Goal: Task Accomplishment & Management: Complete application form

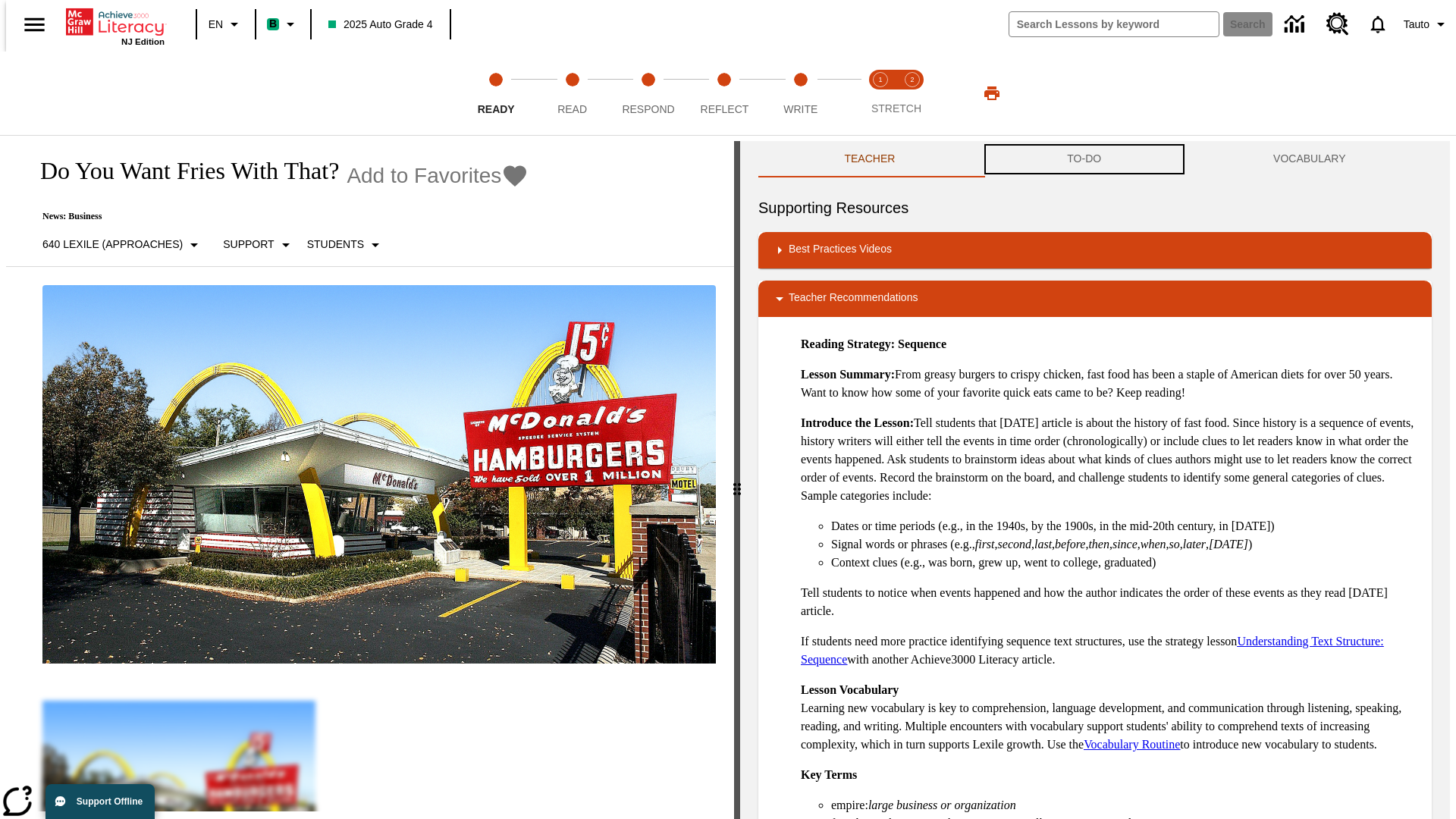
click at [1085, 159] on button "TO-DO" at bounding box center [1085, 159] width 206 height 36
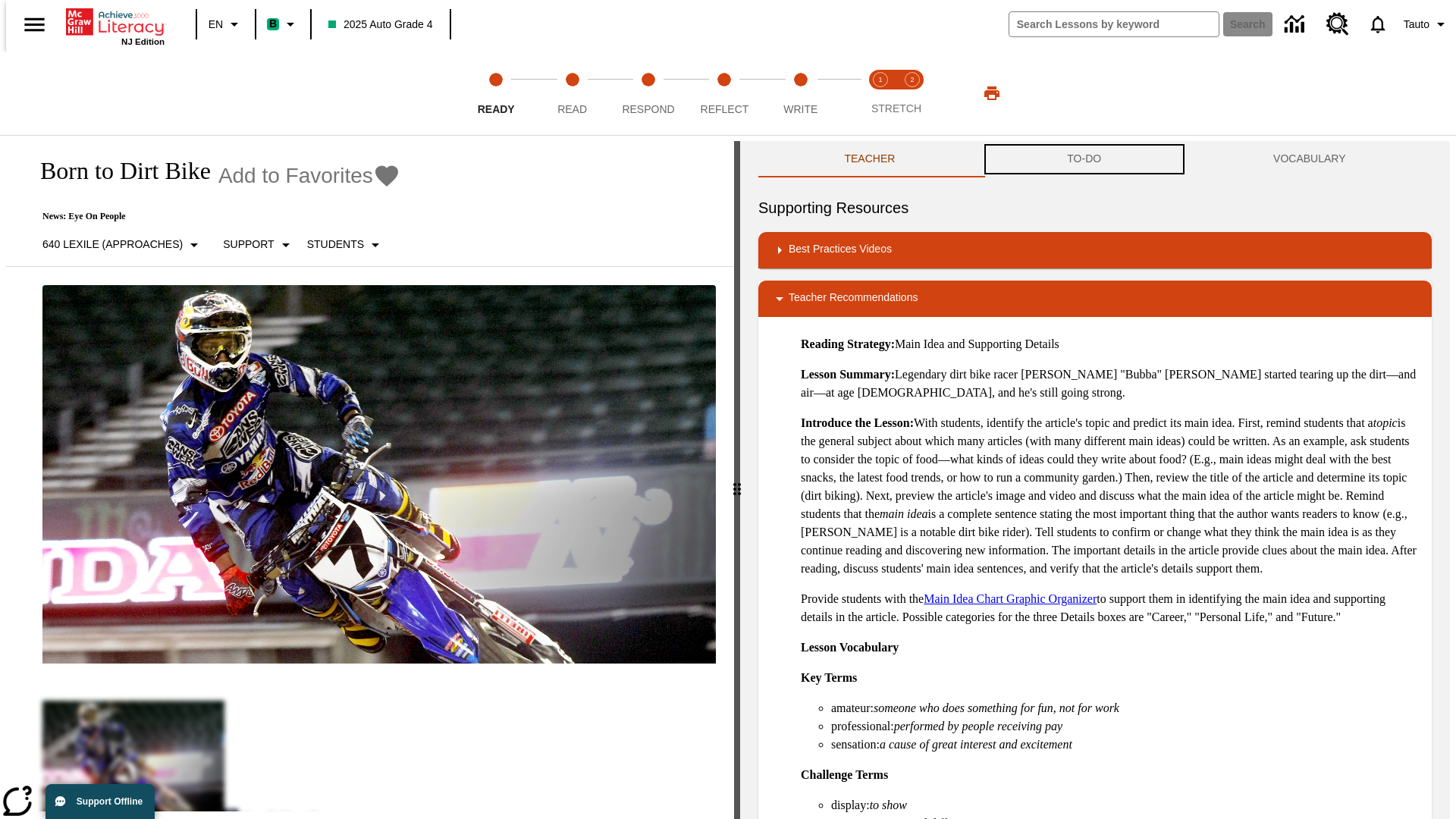
click at [1085, 159] on button "TO-DO" at bounding box center [1085, 159] width 206 height 36
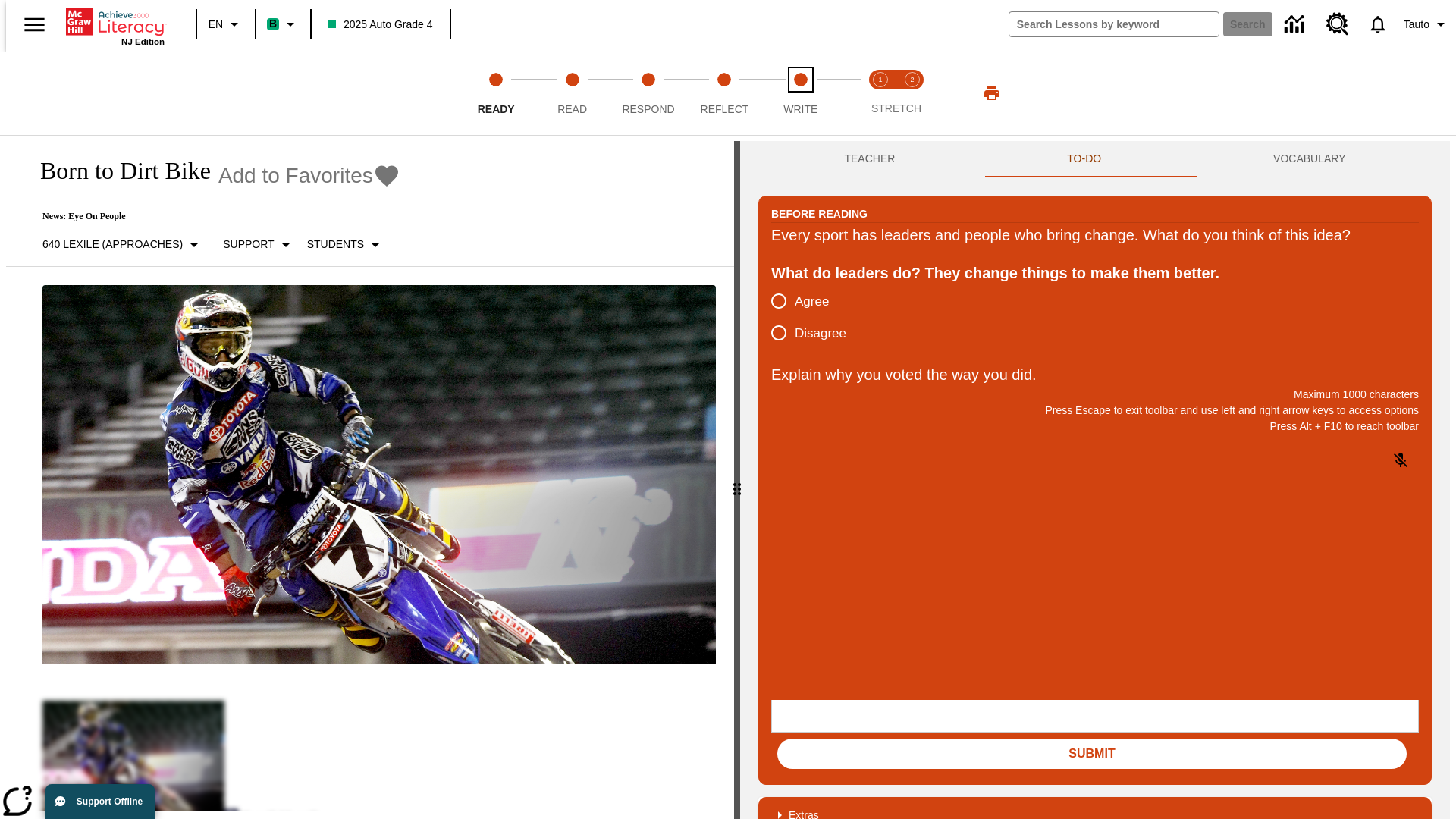
click at [800, 94] on span "Write" at bounding box center [801, 103] width 34 height 28
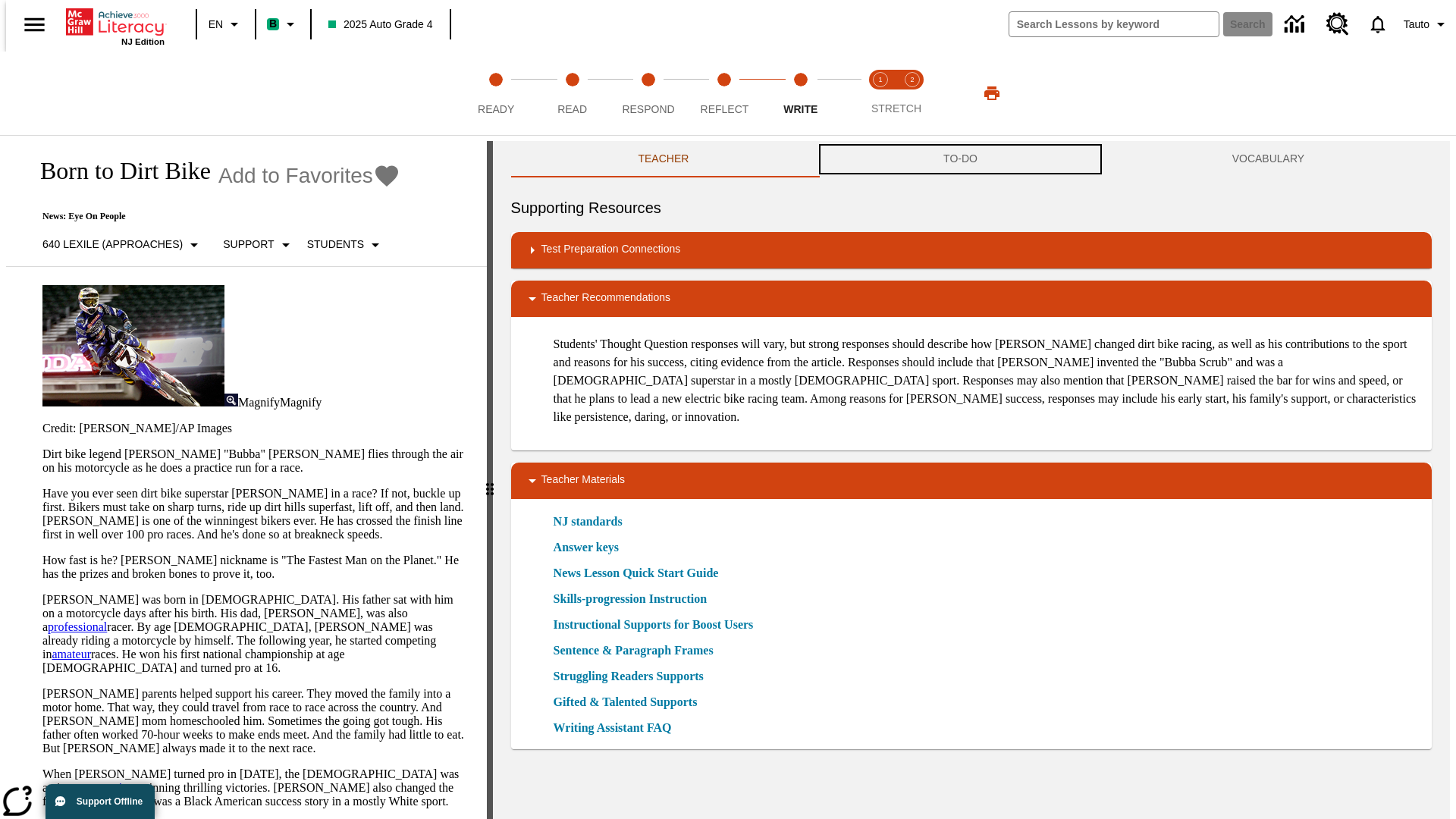
scroll to position [1, 0]
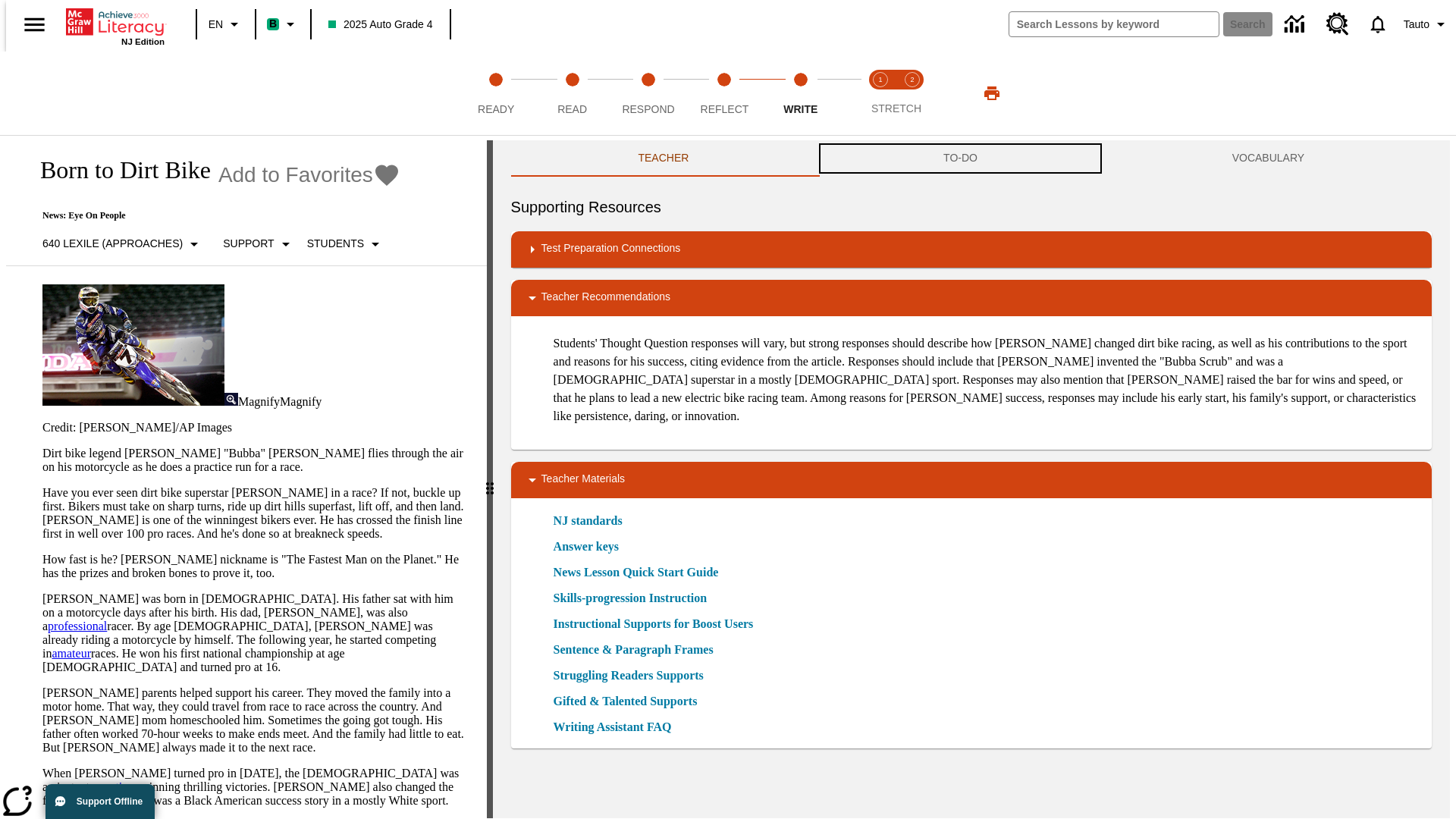
click at [960, 159] on button "TO-DO" at bounding box center [960, 158] width 289 height 36
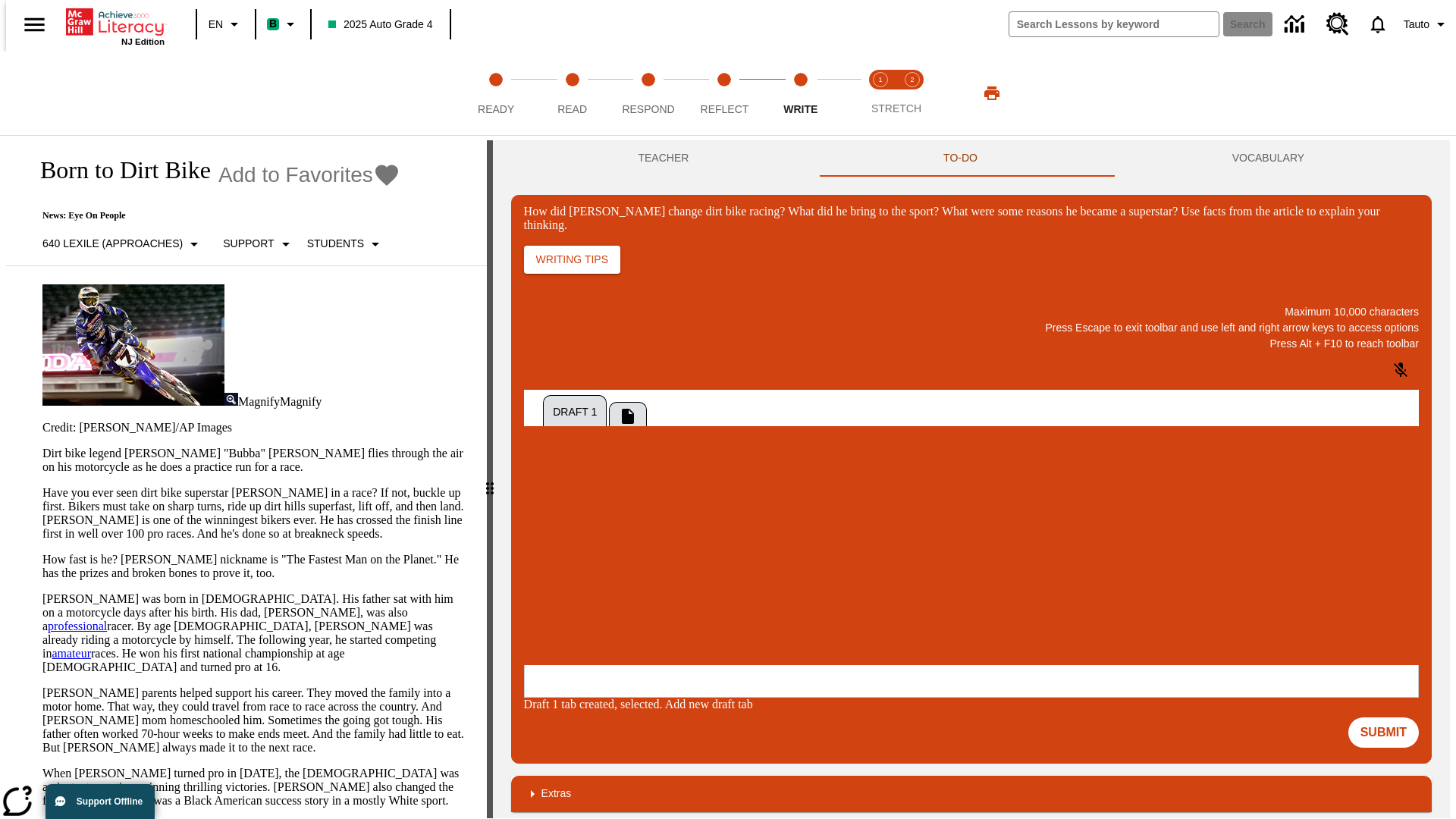
scroll to position [0, 0]
click at [745, 566] on p "One change [PERSON_NAME] brought to dirt bike racing was…" at bounding box center [637, 572] width 216 height 28
click at [555, 506] on span "Copy" at bounding box center [542, 512] width 25 height 11
